Goal: Task Accomplishment & Management: Complete application form

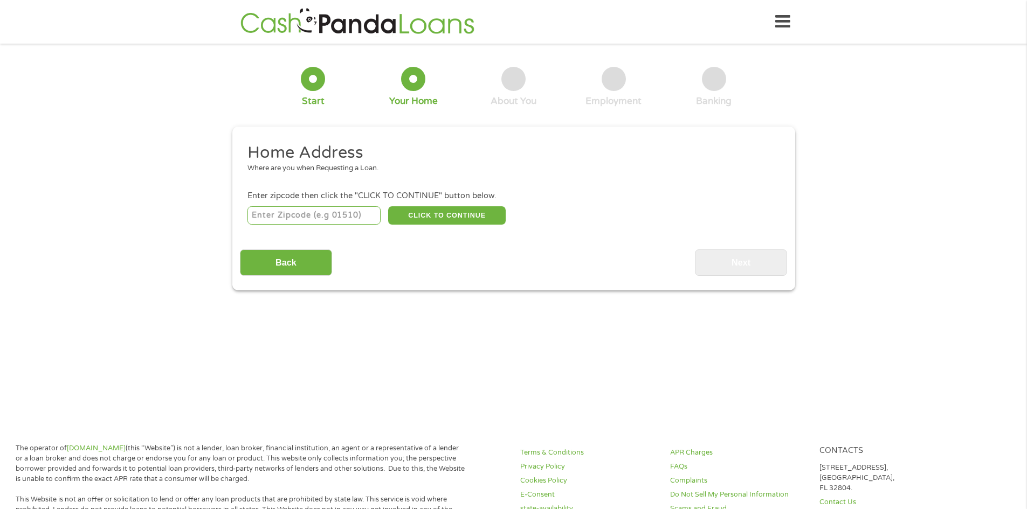
click at [292, 213] on input "number" at bounding box center [313, 215] width 133 height 18
type input "24015"
click at [437, 215] on button "CLICK TO CONTINUE" at bounding box center [446, 215] width 117 height 18
type input "24015"
type input "Roanoke"
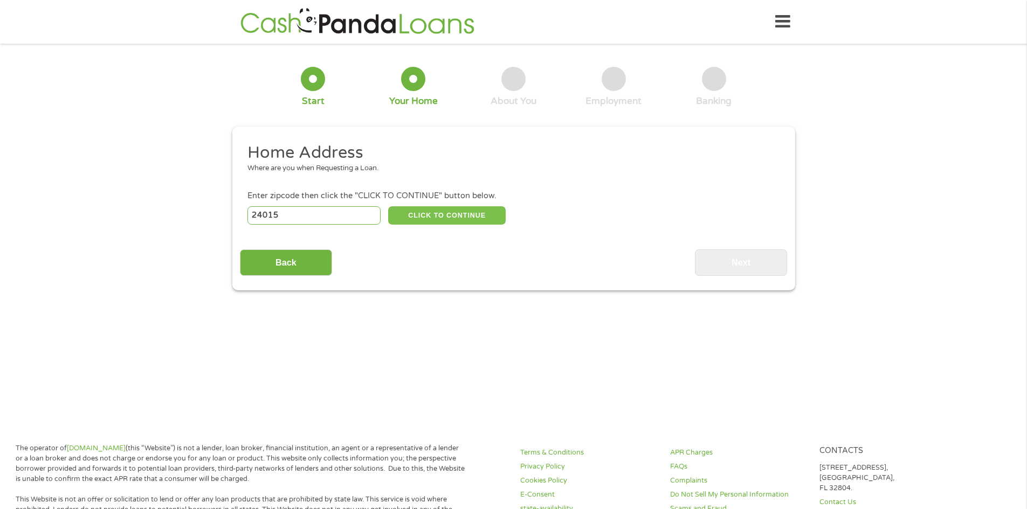
select select "[US_STATE]"
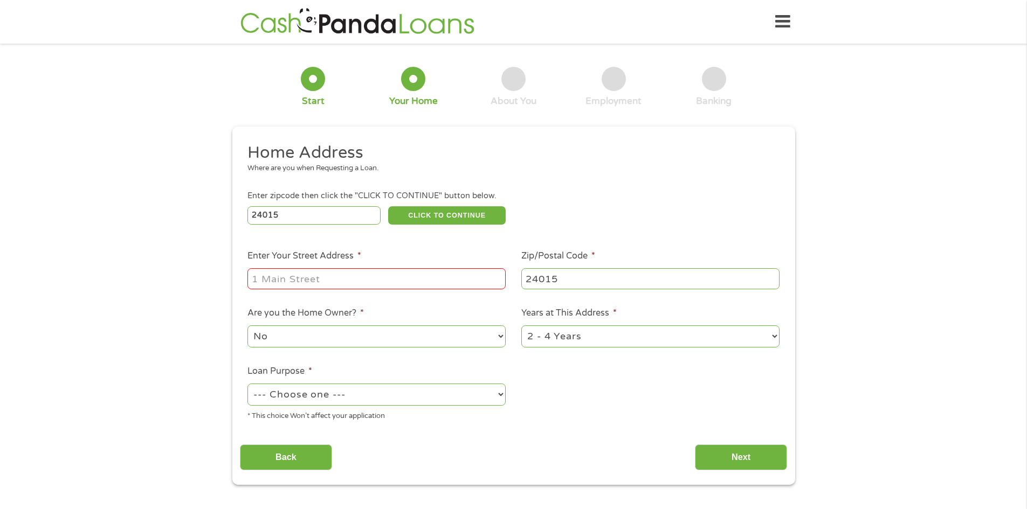
click at [374, 273] on input "Enter Your Street Address *" at bounding box center [376, 278] width 258 height 20
type input "[STREET_ADDRESS][PERSON_NAME]"
click at [768, 334] on select "1 Year or less 1 - 2 Years 2 - 4 Years Over 4 Years" at bounding box center [650, 337] width 258 height 22
select select "60months"
click at [521, 326] on select "1 Year or less 1 - 2 Years 2 - 4 Years Over 4 Years" at bounding box center [650, 337] width 258 height 22
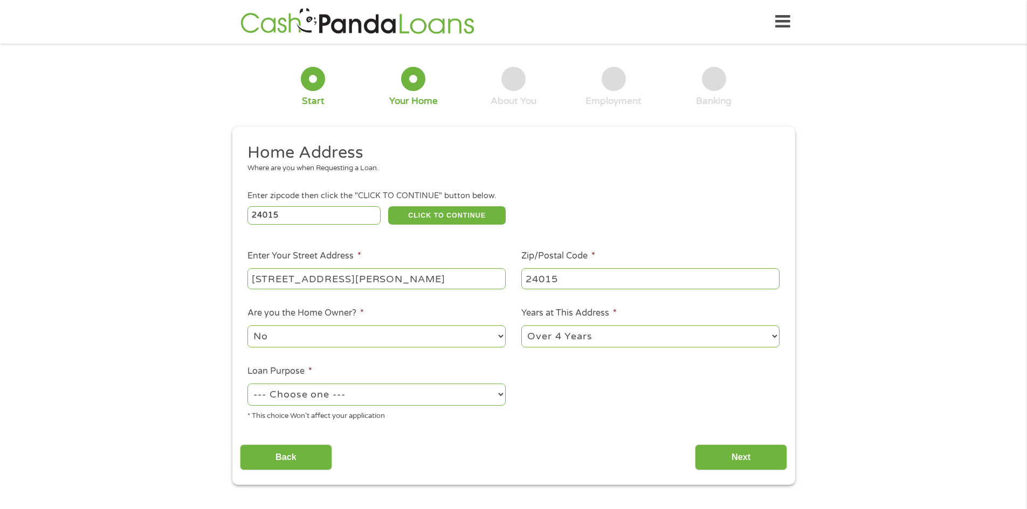
click at [498, 396] on select "--- Choose one --- Pay Bills Debt Consolidation Home Improvement Major Purchase…" at bounding box center [376, 395] width 258 height 22
select select "medicalexpenses"
click at [247, 384] on select "--- Choose one --- Pay Bills Debt Consolidation Home Improvement Major Purchase…" at bounding box center [376, 395] width 258 height 22
click at [736, 464] on input "Next" at bounding box center [741, 458] width 92 height 26
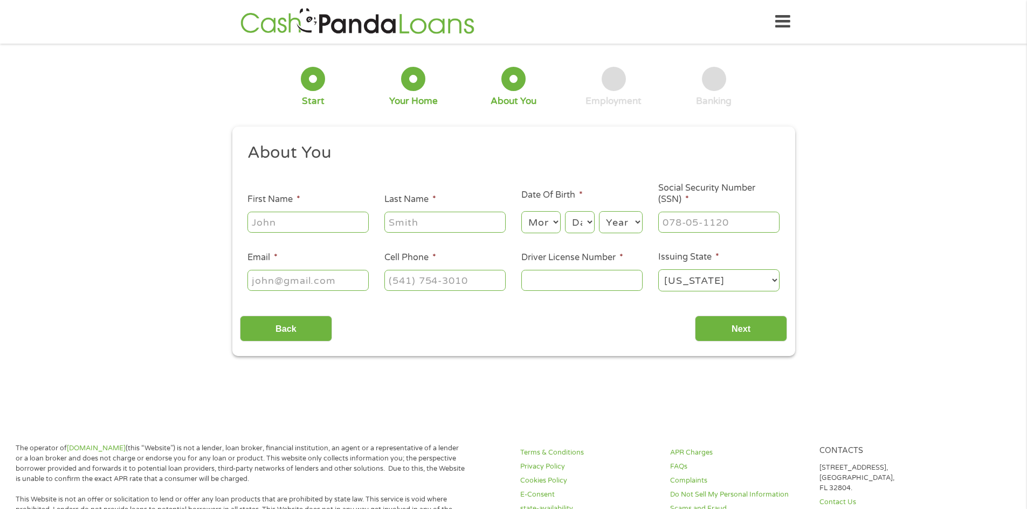
scroll to position [4, 4]
click at [298, 226] on input "First Name *" at bounding box center [307, 222] width 121 height 20
type input "s"
type input "[PERSON_NAME]"
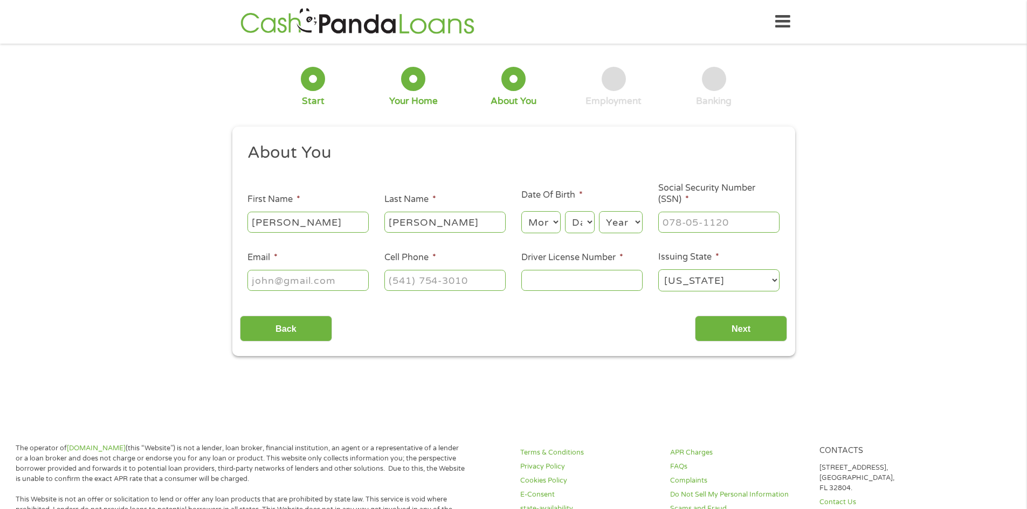
click at [550, 221] on select "Month 1 2 3 4 5 6 7 8 9 10 11 12" at bounding box center [540, 222] width 39 height 22
select select "11"
click at [521, 211] on select "Month 1 2 3 4 5 6 7 8 9 10 11 12" at bounding box center [540, 222] width 39 height 22
click at [591, 220] on select "Day 1 2 3 4 5 6 7 8 9 10 11 12 13 14 15 16 17 18 19 20 21 22 23 24 25 26 27 28 …" at bounding box center [579, 222] width 29 height 22
select select "21"
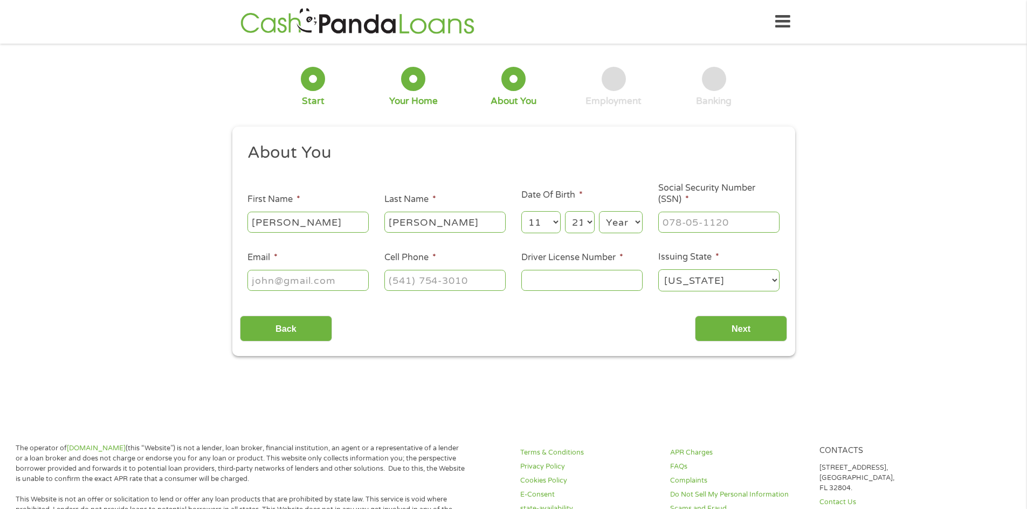
click at [565, 211] on select "Day 1 2 3 4 5 6 7 8 9 10 11 12 13 14 15 16 17 18 19 20 21 22 23 24 25 26 27 28 …" at bounding box center [579, 222] width 29 height 22
click at [634, 219] on select "Year [DATE] 2006 2005 2004 2003 2002 2001 2000 1999 1998 1997 1996 1995 1994 19…" at bounding box center [621, 222] width 44 height 22
select select "1978"
click at [599, 211] on select "Year [DATE] 2006 2005 2004 2003 2002 2001 2000 1999 1998 1997 1996 1995 1994 19…" at bounding box center [621, 222] width 44 height 22
click at [689, 219] on input "___-__-____" at bounding box center [718, 222] width 121 height 20
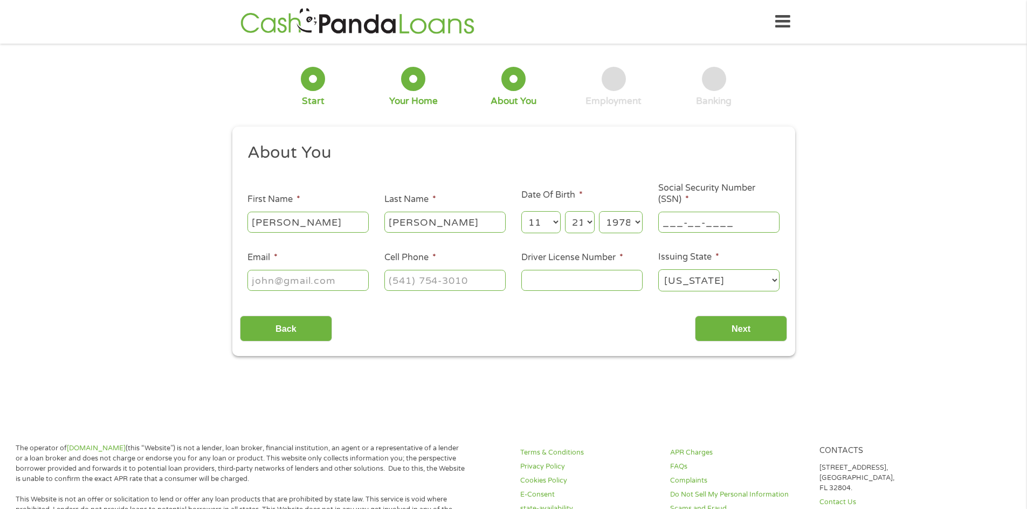
click at [663, 222] on input "___-__-____" at bounding box center [718, 222] width 121 height 20
type input "100-64-6723"
click at [271, 276] on input "Email *" at bounding box center [307, 280] width 121 height 20
type input "[EMAIL_ADDRESS][DOMAIN_NAME]"
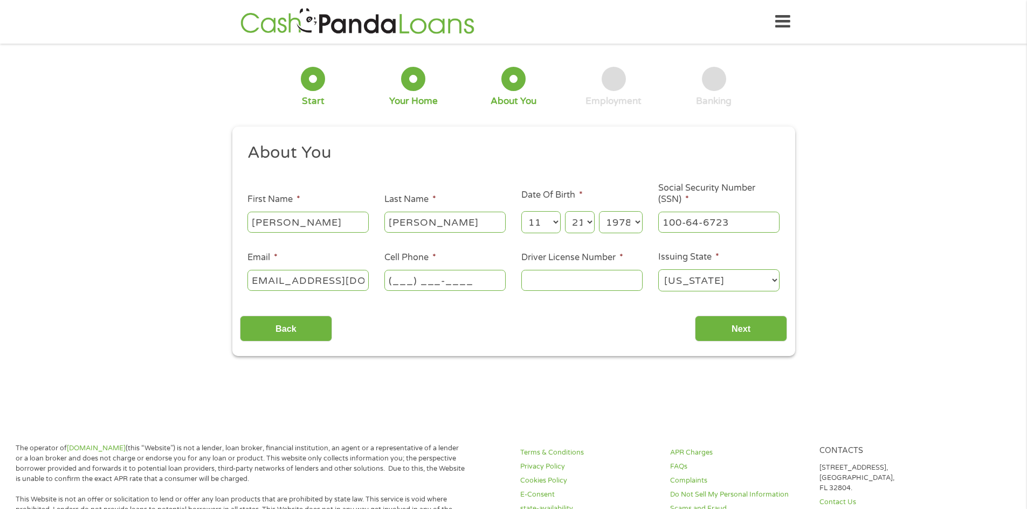
scroll to position [0, 0]
type input "[PHONE_NUMBER]"
type input "T69733824"
click at [724, 334] on input "Next" at bounding box center [741, 329] width 92 height 26
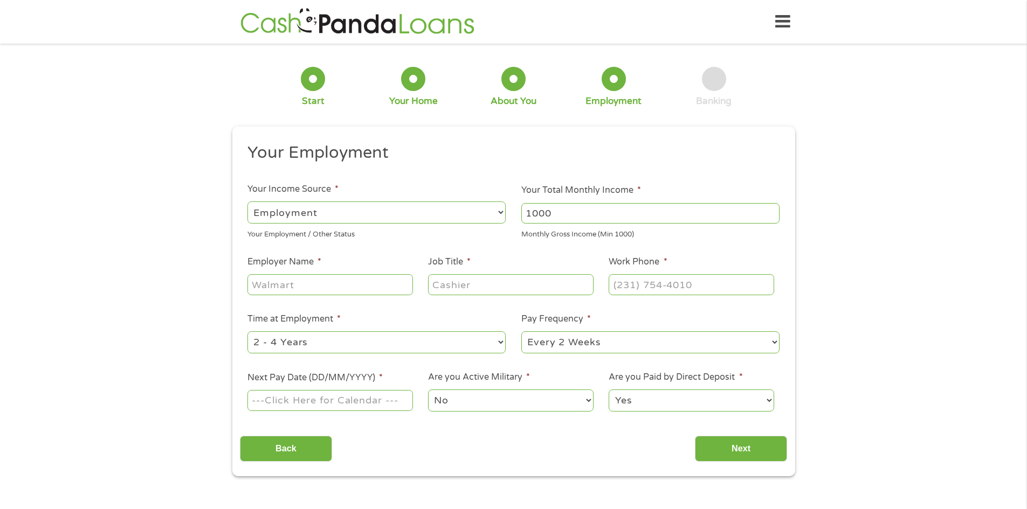
click at [770, 217] on input "1000" at bounding box center [650, 213] width 258 height 20
click at [771, 207] on input "1001" at bounding box center [650, 213] width 258 height 20
click at [771, 207] on input "1002" at bounding box center [650, 213] width 258 height 20
drag, startPoint x: 533, startPoint y: 214, endPoint x: 499, endPoint y: 218, distance: 34.8
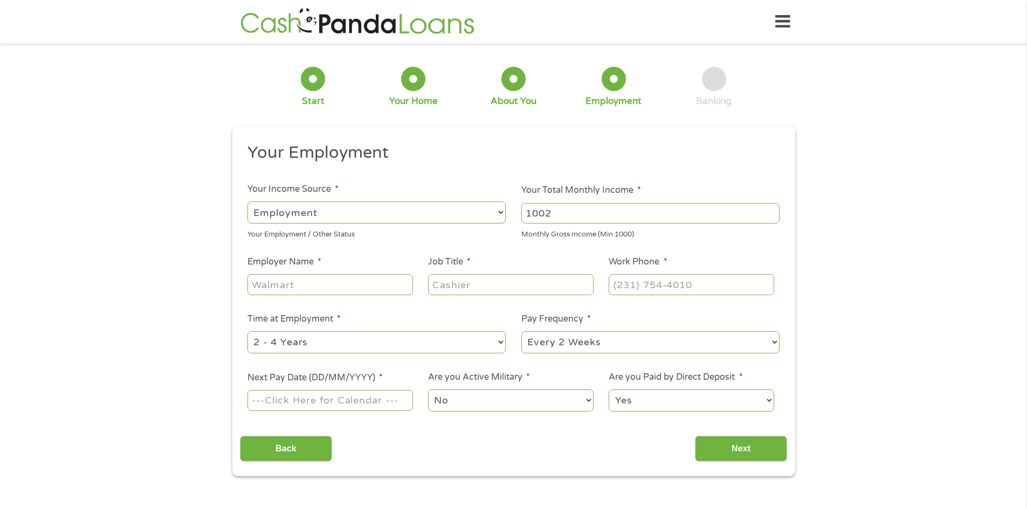
click at [499, 218] on ul "Your Employment Your Income Source * --- Choose one --- Employment [DEMOGRAPHIC…" at bounding box center [513, 281] width 547 height 279
type input "2280"
click at [301, 286] on input "Employer Name *" at bounding box center [329, 284] width 165 height 20
type input "Allstate"
type input "Total Loss"
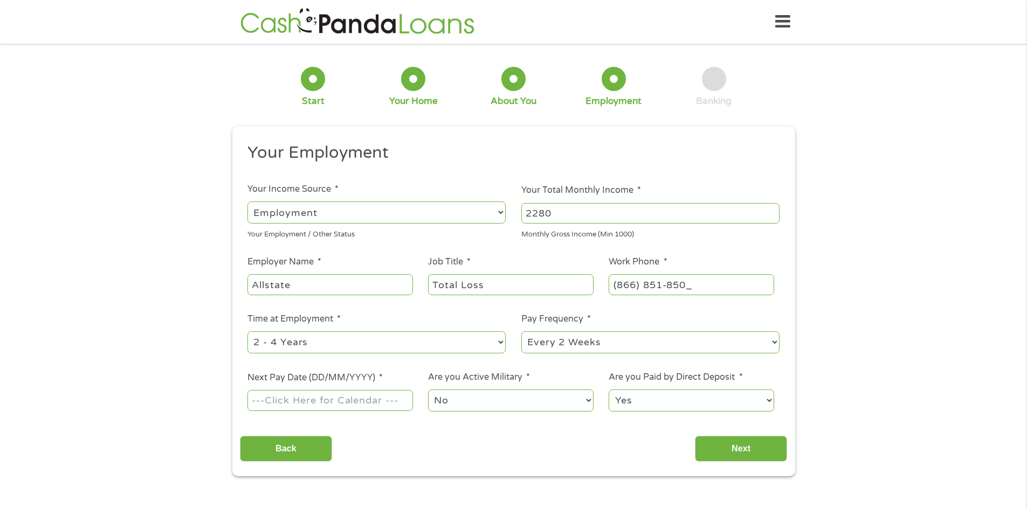
type input "[PHONE_NUMBER]"
click at [500, 344] on select "--- Choose one --- 1 Year or less 1 - 2 Years 2 - 4 Years Over 4 Years" at bounding box center [376, 342] width 258 height 22
select select "60months"
click at [247, 331] on select "--- Choose one --- 1 Year or less 1 - 2 Years 2 - 4 Years Over 4 Years" at bounding box center [376, 342] width 258 height 22
click at [296, 404] on input "Next Pay Date (DD/MM/YYYY) *" at bounding box center [329, 400] width 165 height 20
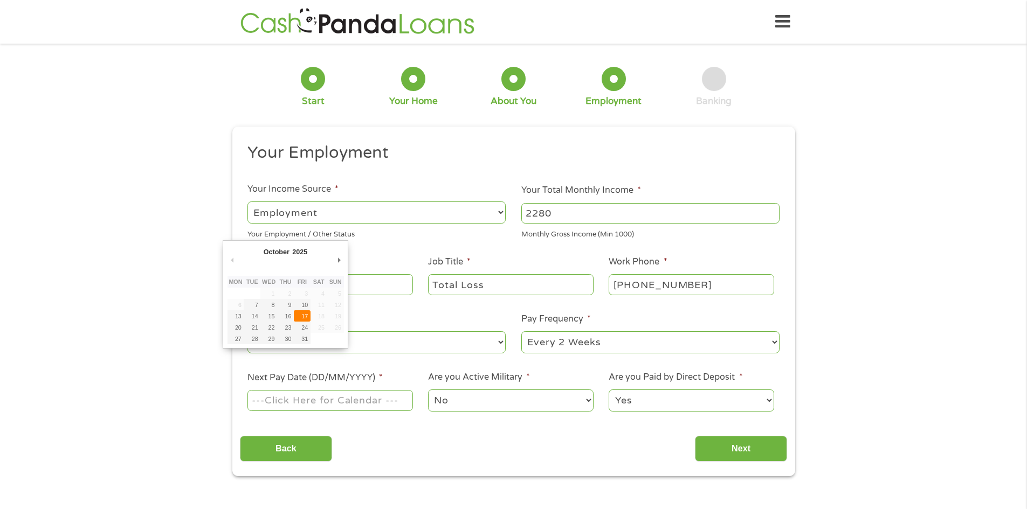
type input "[DATE]"
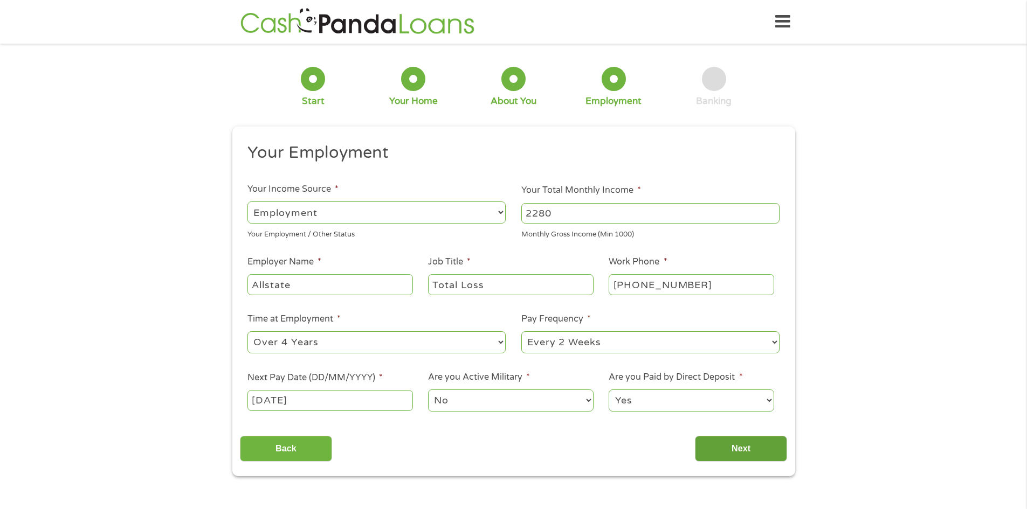
click at [735, 449] on input "Next" at bounding box center [741, 449] width 92 height 26
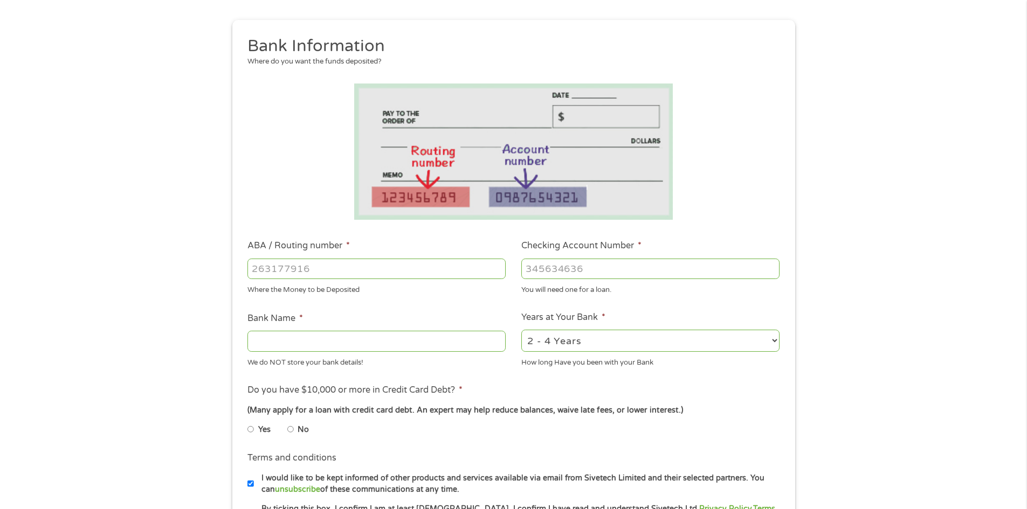
scroll to position [108, 0]
click at [254, 275] on input "ABA / Routing number *" at bounding box center [376, 268] width 258 height 20
type input "251482833"
type input "MEMBER ONE FEDERAL CREDIT UNION"
type input "251482833"
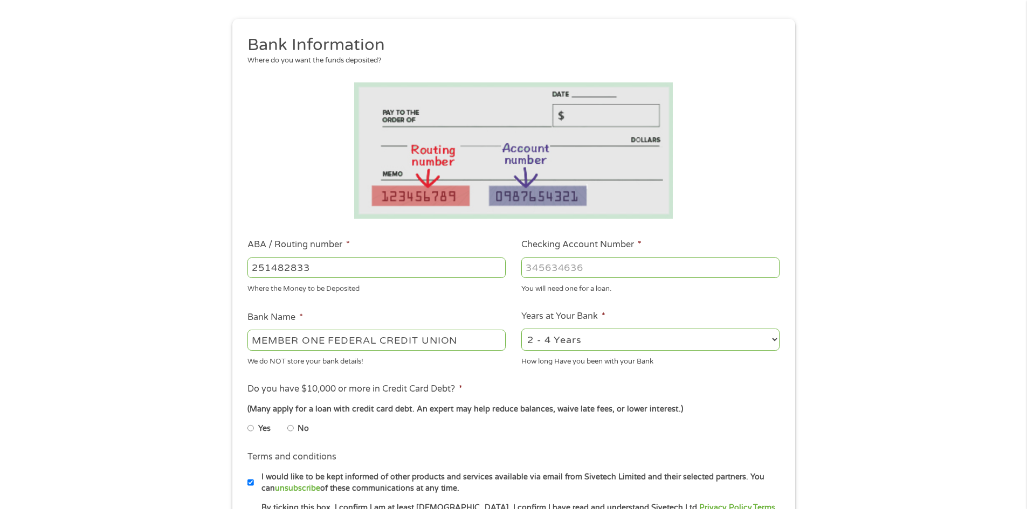
click at [554, 272] on input "Checking Account Number *" at bounding box center [650, 268] width 258 height 20
type input "1300000367867"
click at [637, 344] on select "2 - 4 Years 6 - 12 Months 1 - 2 Years Over 4 Years" at bounding box center [650, 340] width 258 height 22
select select "60months"
click at [521, 329] on select "2 - 4 Years 6 - 12 Months 1 - 2 Years Over 4 Years" at bounding box center [650, 340] width 258 height 22
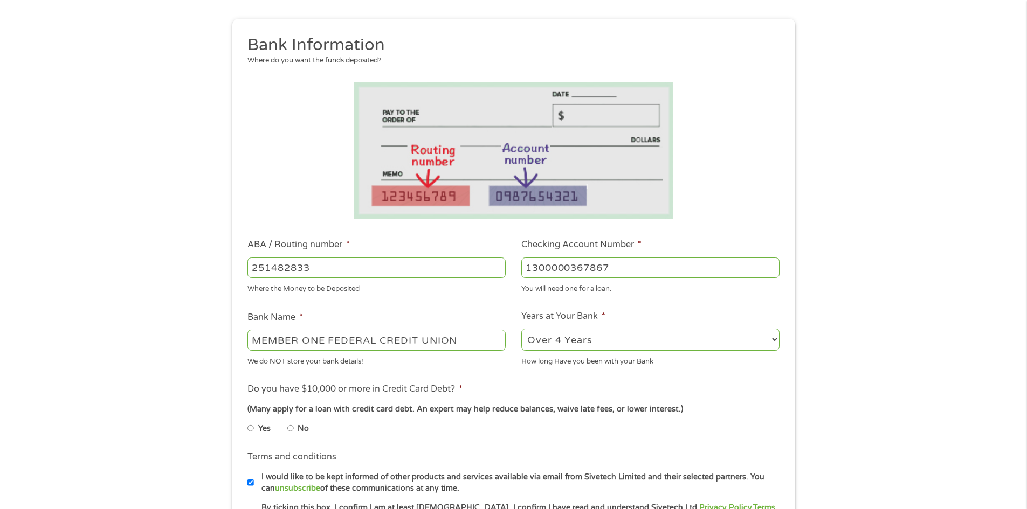
drag, startPoint x: 290, startPoint y: 430, endPoint x: 303, endPoint y: 431, distance: 13.0
click at [290, 429] on input "No" at bounding box center [290, 428] width 6 height 17
radio input "true"
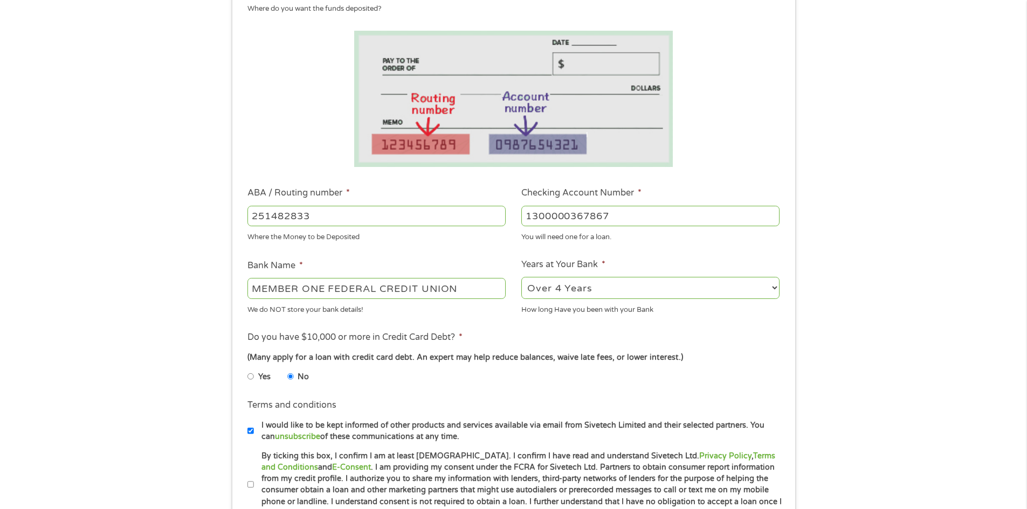
scroll to position [269, 0]
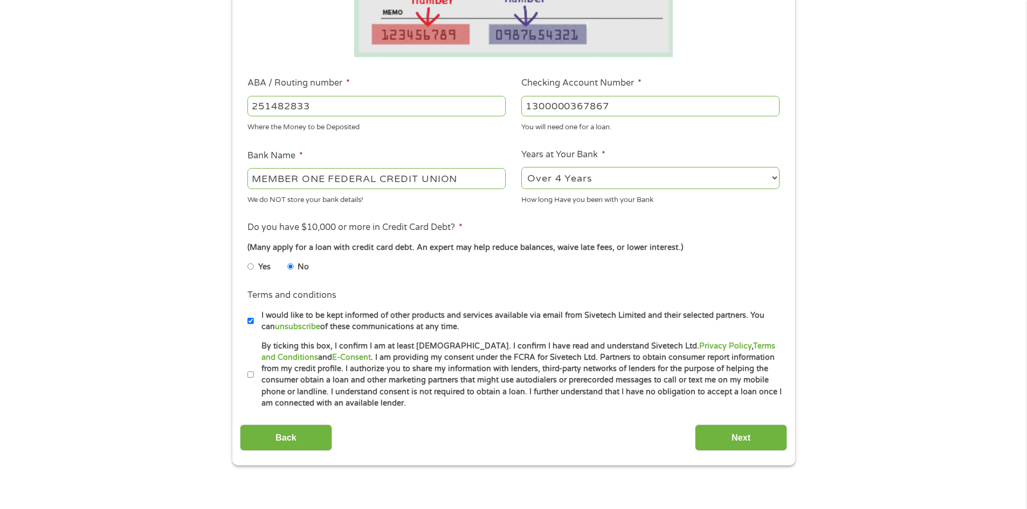
click at [248, 374] on input "By ticking this box, I confirm I am at least [DEMOGRAPHIC_DATA]. I confirm I ha…" at bounding box center [250, 375] width 6 height 17
checkbox input "true"
click at [756, 443] on input "Next" at bounding box center [741, 438] width 92 height 26
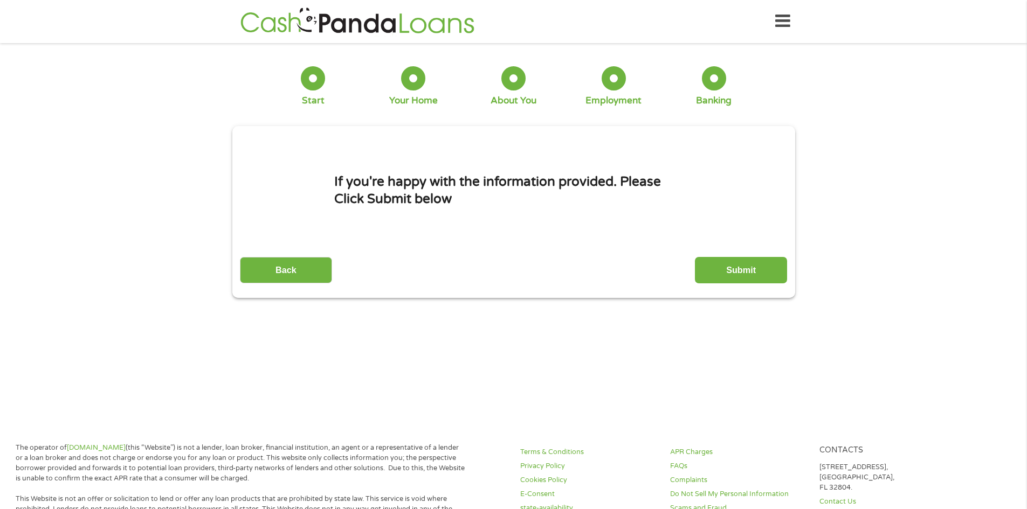
scroll to position [0, 0]
click at [742, 275] on input "Submit" at bounding box center [741, 271] width 92 height 26
